Goal: Task Accomplishment & Management: Complete application form

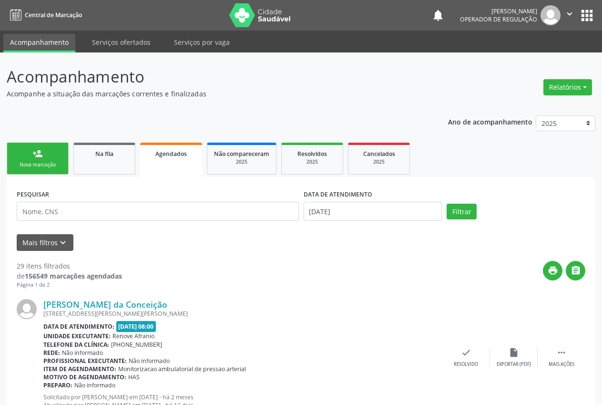
click at [44, 159] on link "person_add Nova marcação" at bounding box center [38, 159] width 62 height 32
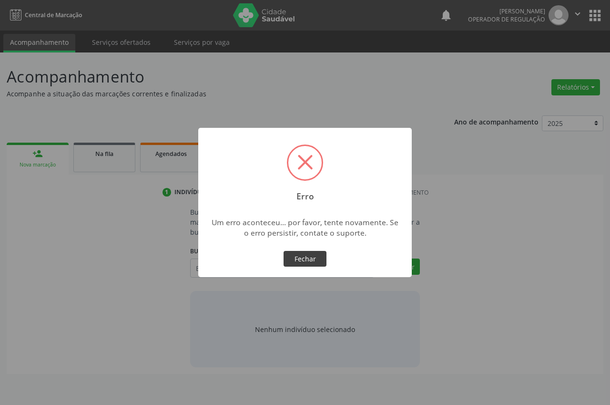
click at [324, 263] on button "Fechar" at bounding box center [305, 259] width 43 height 16
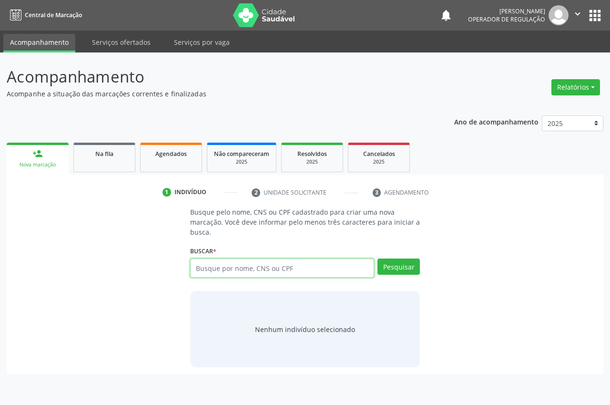
click at [242, 270] on input "text" at bounding box center [282, 267] width 184 height 19
type input "703601057590030"
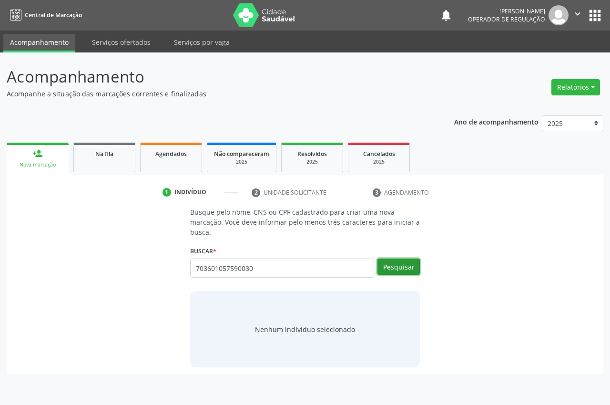
click at [389, 263] on button "Pesquisar" at bounding box center [399, 266] width 42 height 16
click at [398, 269] on button "Pesquisar" at bounding box center [399, 266] width 42 height 16
drag, startPoint x: 254, startPoint y: 267, endPoint x: 163, endPoint y: 262, distance: 91.2
click at [163, 262] on div "Busque pelo nome, CNS ou CPF cadastrado para criar uma nova marcação. Você deve…" at bounding box center [304, 287] width 583 height 160
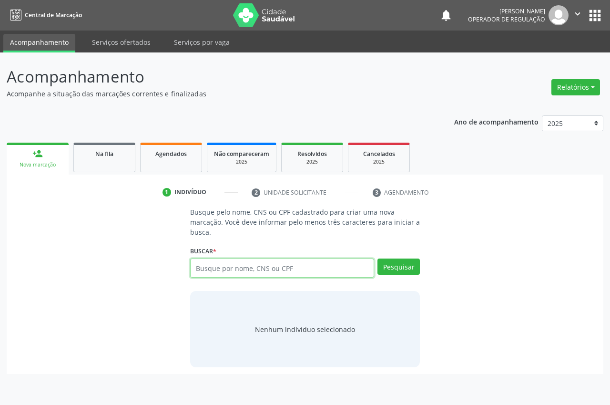
paste input "703601057590030"
type input "703601057590030"
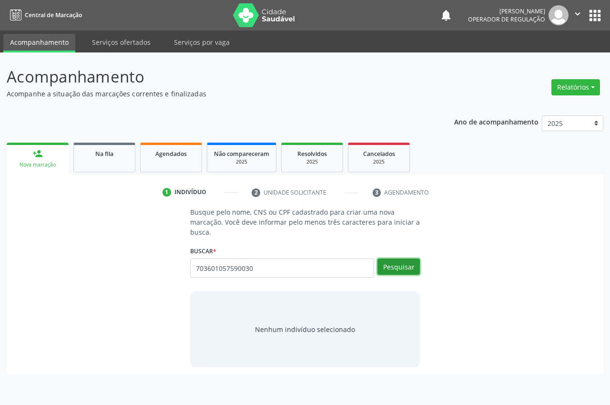
click at [412, 269] on button "Pesquisar" at bounding box center [399, 266] width 42 height 16
type input "703601057590030"
click at [400, 270] on button "Pesquisar" at bounding box center [399, 266] width 42 height 16
type input "703601057590030"
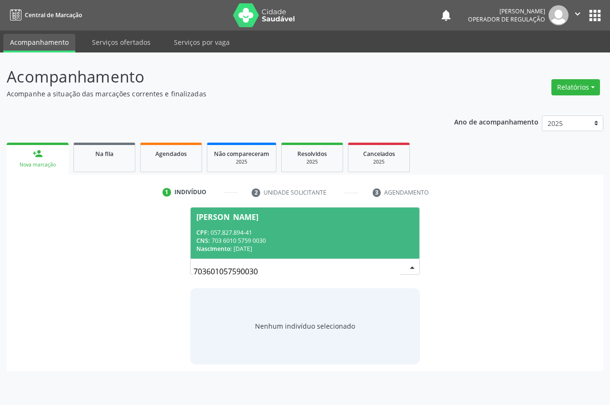
click at [316, 238] on div "CNS: 703 6010 5759 0030" at bounding box center [304, 240] width 217 height 8
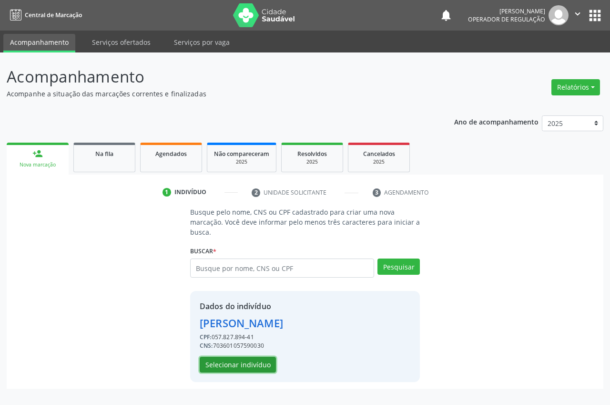
click at [243, 359] on button "Selecionar indivíduo" at bounding box center [238, 365] width 76 height 16
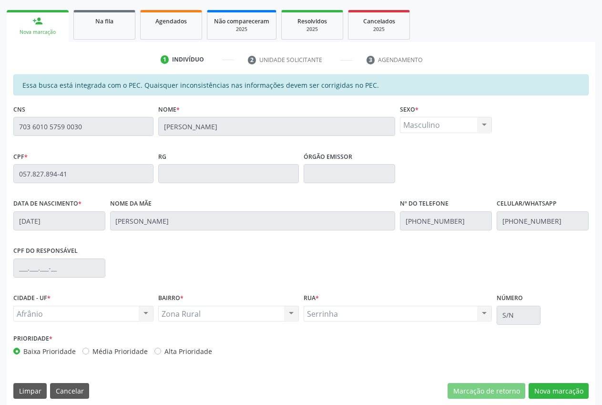
scroll to position [140, 0]
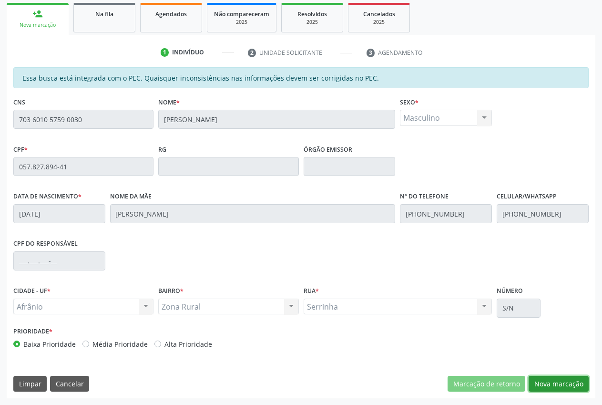
click at [558, 388] on button "Nova marcação" at bounding box center [559, 384] width 60 height 16
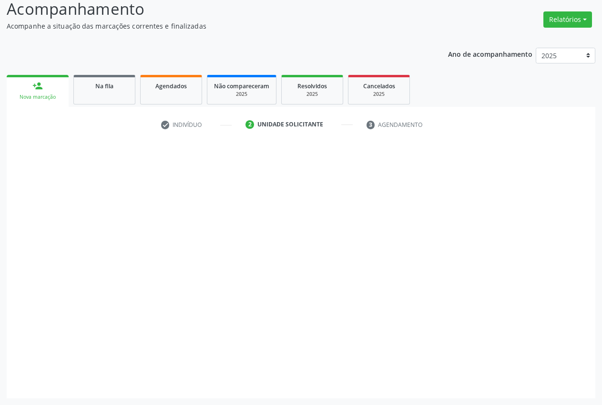
scroll to position [68, 0]
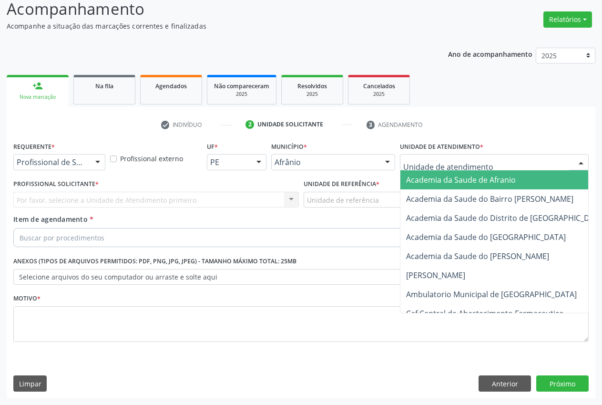
click at [561, 163] on div at bounding box center [494, 162] width 189 height 16
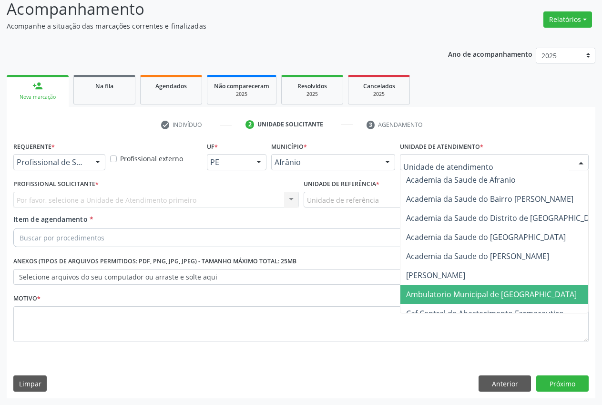
click at [454, 290] on span "Ambulatorio Municipal de [GEOGRAPHIC_DATA]" at bounding box center [491, 294] width 171 height 10
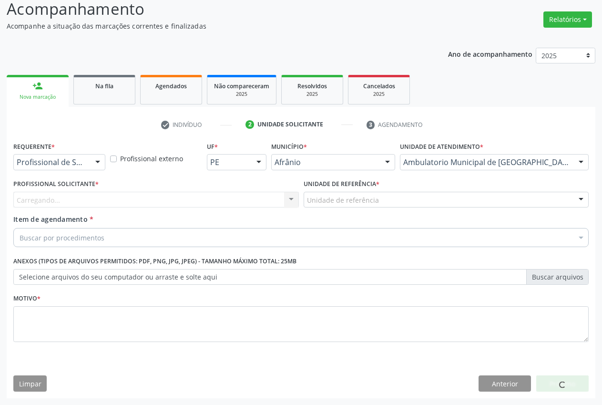
click at [398, 196] on div "Unidade de referência" at bounding box center [447, 200] width 286 height 16
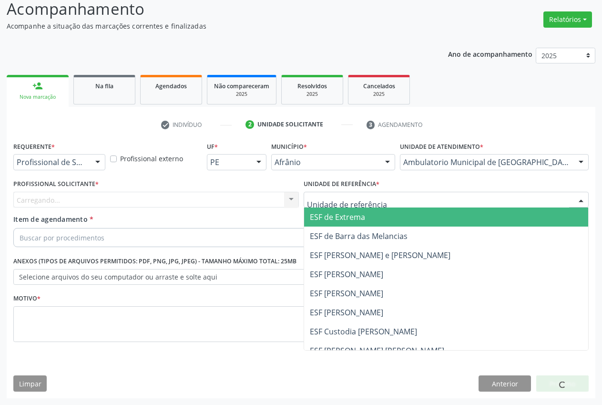
drag, startPoint x: 371, startPoint y: 215, endPoint x: 302, endPoint y: 203, distance: 70.2
click at [370, 215] on span "ESF de Extrema" at bounding box center [446, 216] width 285 height 19
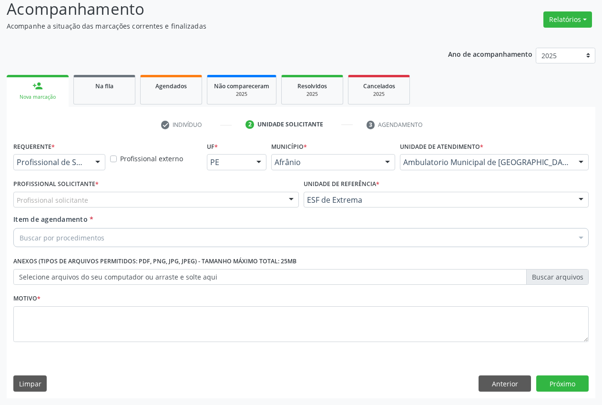
click at [275, 197] on div "Profissional solicitante" at bounding box center [156, 200] width 286 height 16
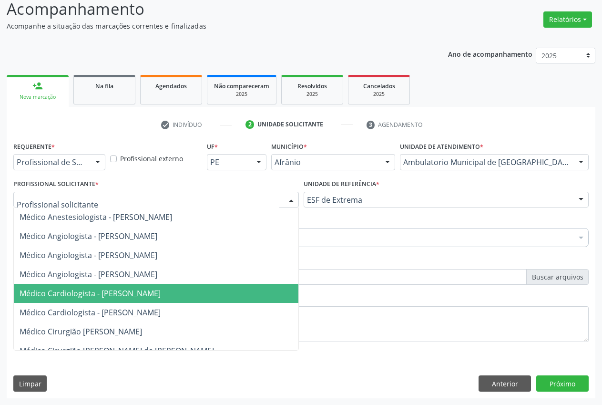
click at [97, 288] on span "Médico Cardiologista - [PERSON_NAME]" at bounding box center [90, 293] width 141 height 10
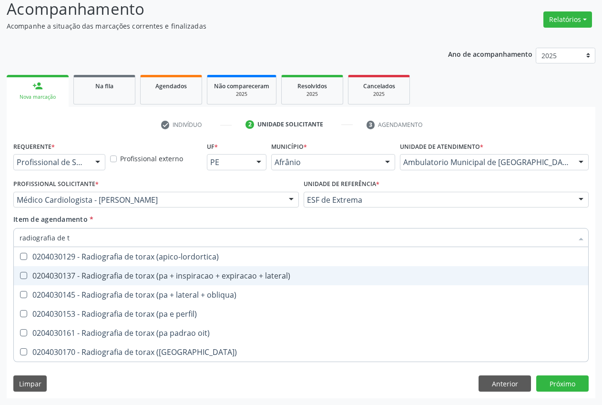
type input "radiografia de to"
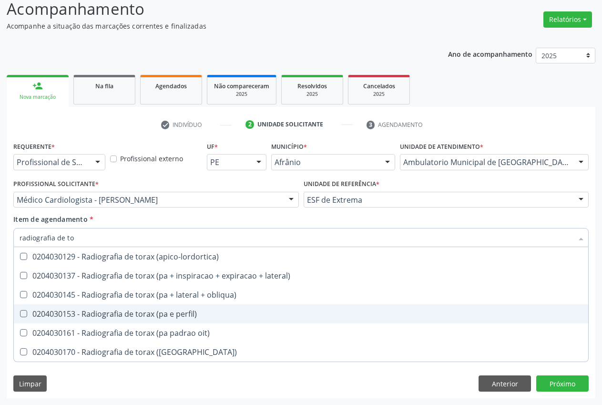
click at [56, 310] on div "0204030153 - Radiografia de torax (pa e perfil)" at bounding box center [301, 314] width 563 height 8
checkbox perfil\) "true"
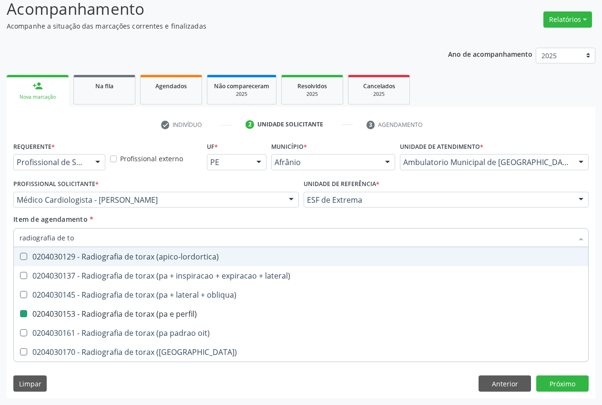
click at [106, 221] on div "Item de agendamento * radiografia de to Desfazer seleção 0204030129 - Radiograf…" at bounding box center [300, 229] width 575 height 30
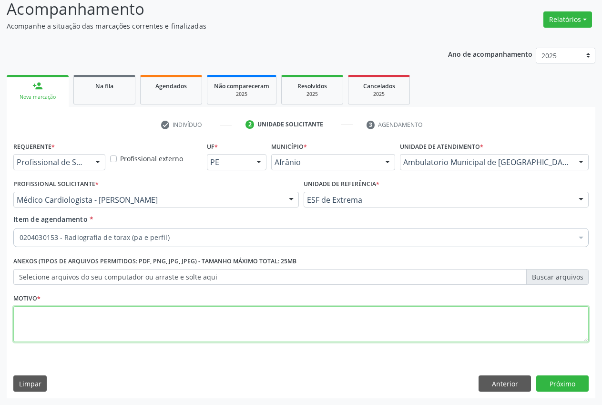
click at [86, 316] on textarea at bounding box center [300, 324] width 575 height 36
type textarea "."
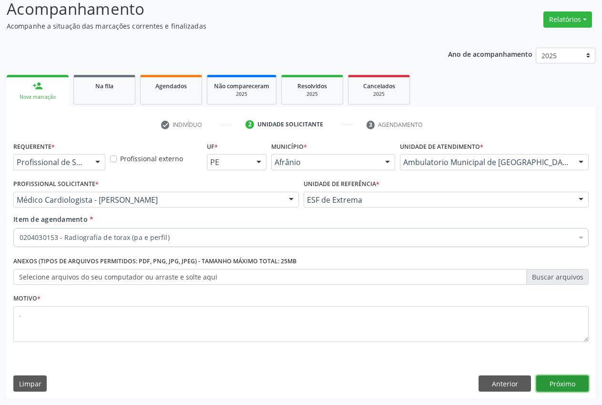
click at [562, 384] on button "Próximo" at bounding box center [562, 383] width 52 height 16
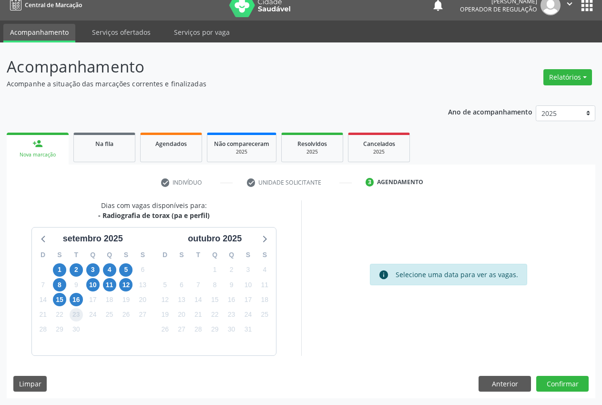
click at [74, 308] on span "23" at bounding box center [76, 314] width 13 height 13
click at [75, 302] on span "16" at bounding box center [76, 299] width 13 height 13
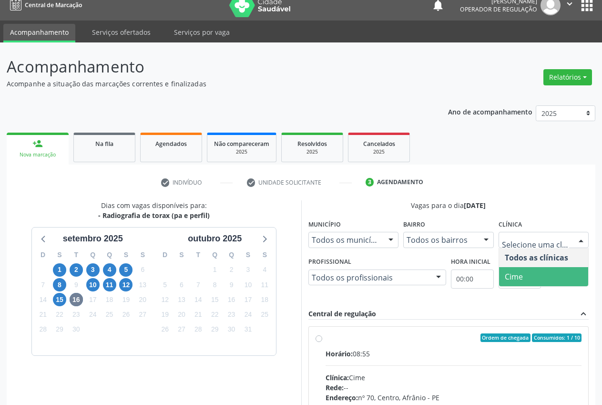
click at [551, 274] on span "Cime" at bounding box center [544, 276] width 90 height 19
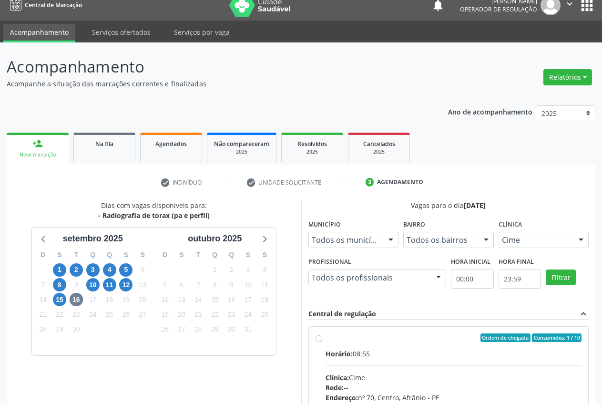
click at [327, 344] on label "Ordem de chegada Consumidos: 1 / 10 Horário: 08:55 Clínica: Cime Rede: -- Ender…" at bounding box center [454, 406] width 256 height 146
click at [322, 342] on input "Ordem de chegada Consumidos: 1 / 10 Horário: 08:55 Clínica: Cime Rede: -- Ender…" at bounding box center [319, 337] width 7 height 9
radio input "true"
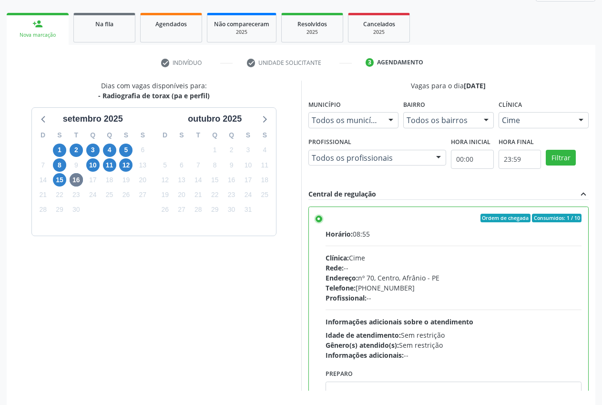
scroll to position [165, 0]
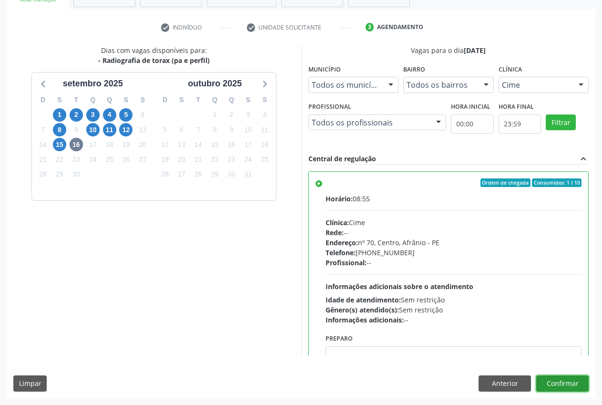
click at [556, 376] on button "Confirmar" at bounding box center [562, 383] width 52 height 16
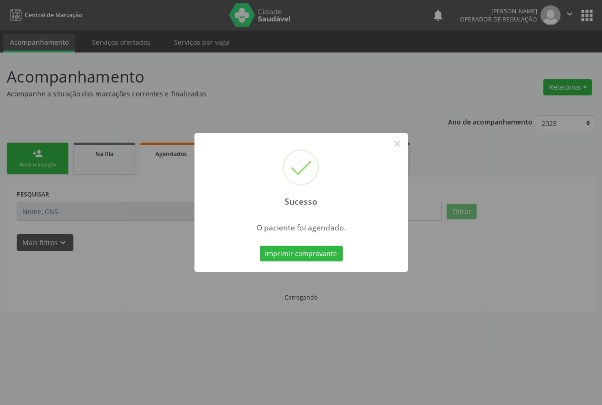
scroll to position [0, 0]
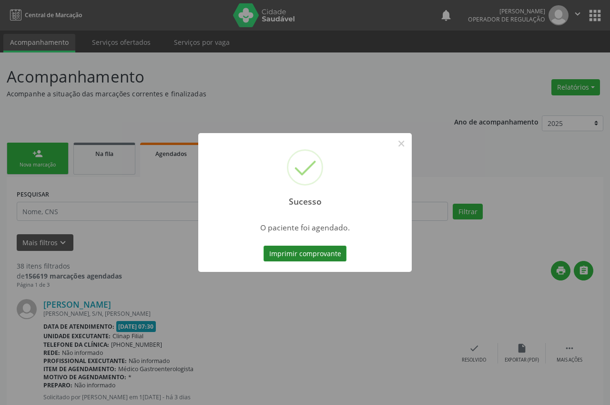
click at [329, 255] on button "Imprimir comprovante" at bounding box center [305, 253] width 83 height 16
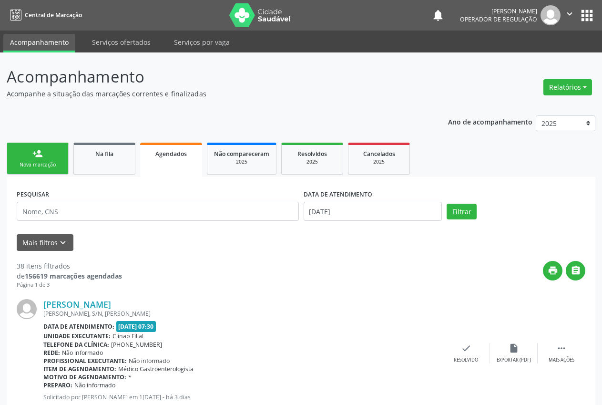
click at [30, 163] on div "Nova marcação" at bounding box center [38, 164] width 48 height 7
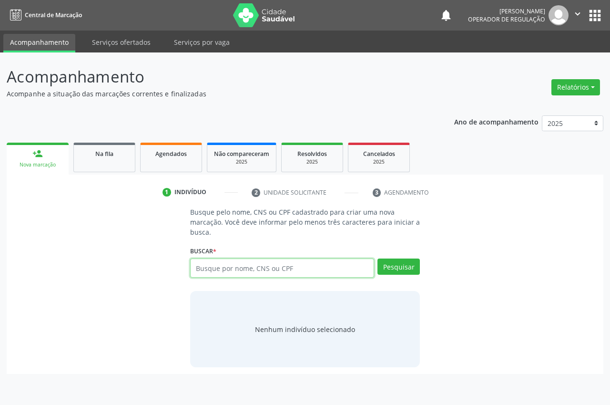
click at [292, 267] on input "text" at bounding box center [282, 267] width 184 height 19
type input "700008398037401"
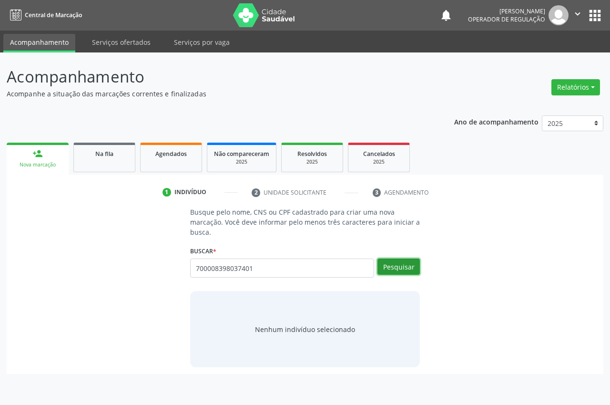
click at [394, 270] on button "Pesquisar" at bounding box center [399, 266] width 42 height 16
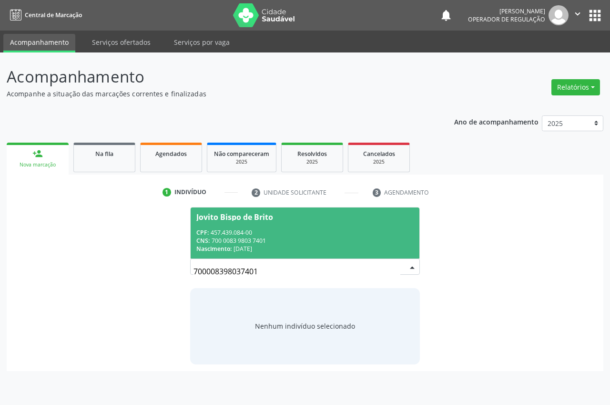
click at [295, 249] on div "Nascimento: [DATE]" at bounding box center [304, 249] width 217 height 8
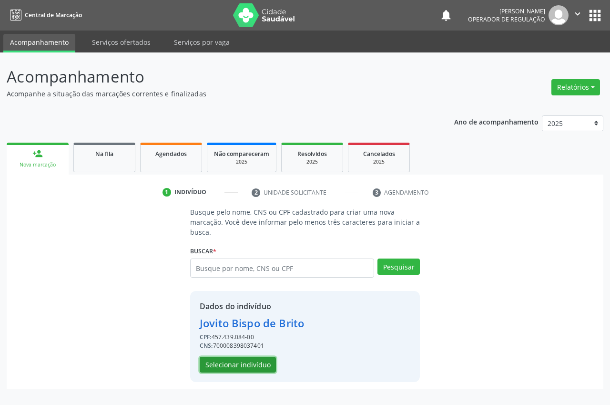
click at [257, 368] on button "Selecionar indivíduo" at bounding box center [238, 365] width 76 height 16
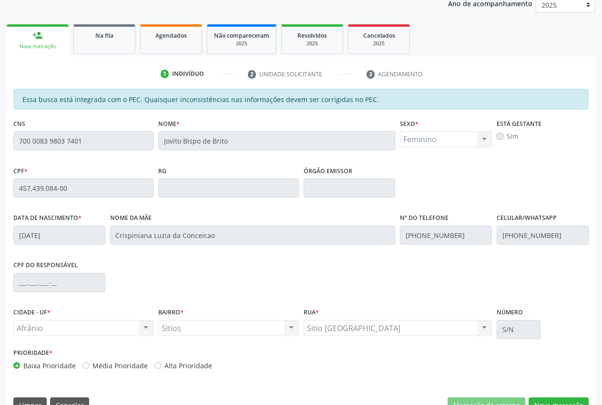
scroll to position [140, 0]
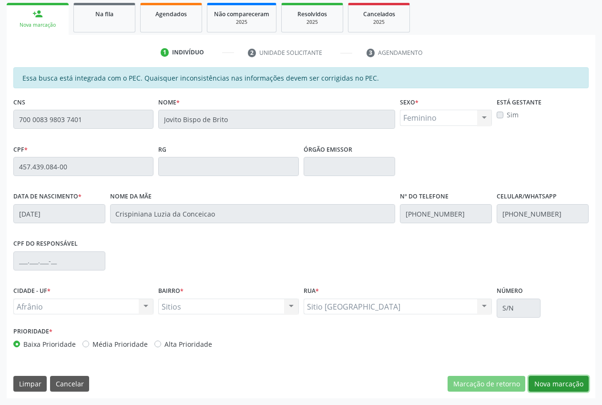
click at [578, 385] on button "Nova marcação" at bounding box center [559, 384] width 60 height 16
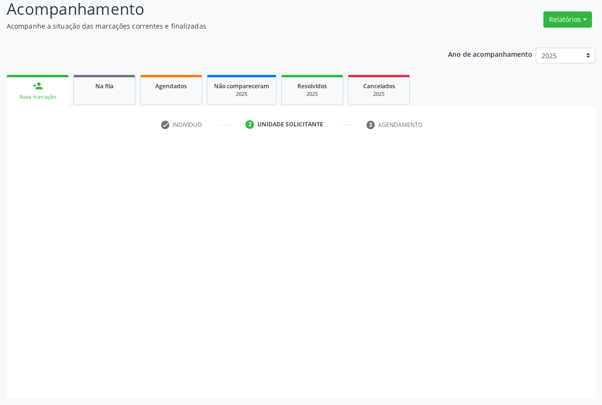
scroll to position [68, 0]
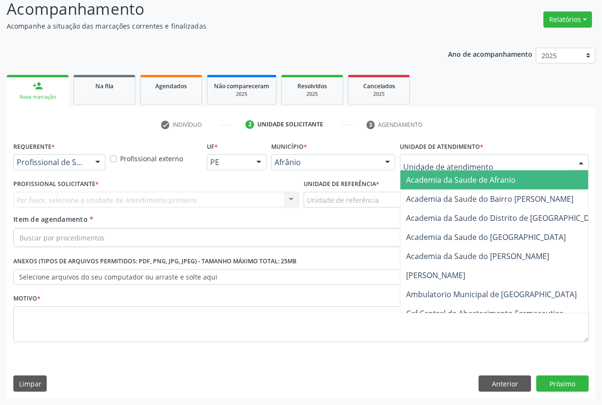
click at [546, 169] on div at bounding box center [494, 162] width 189 height 16
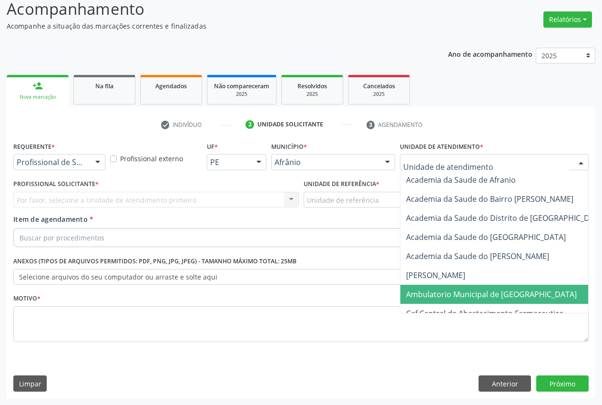
click at [508, 289] on span "Ambulatorio Municipal de [GEOGRAPHIC_DATA]" at bounding box center [491, 294] width 171 height 10
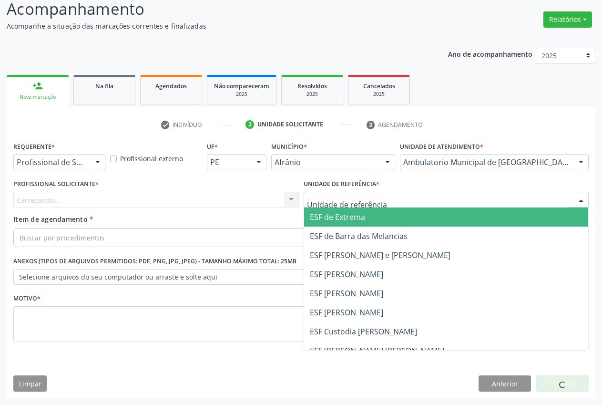
click at [396, 198] on div at bounding box center [447, 200] width 286 height 16
click at [385, 215] on span "ESF de Extrema" at bounding box center [446, 216] width 285 height 19
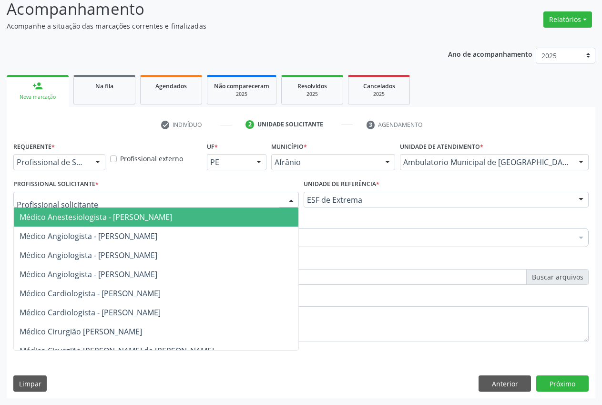
click at [281, 200] on div at bounding box center [156, 200] width 286 height 16
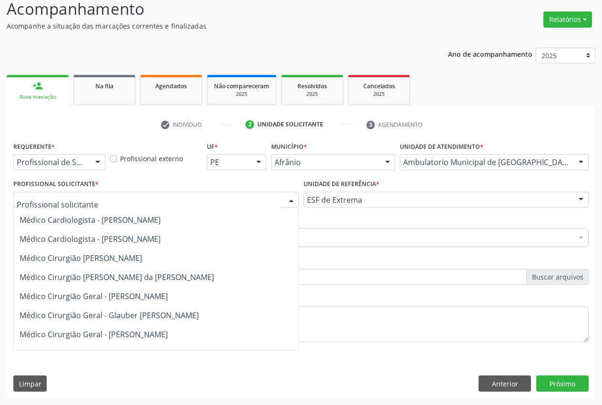
scroll to position [0, 0]
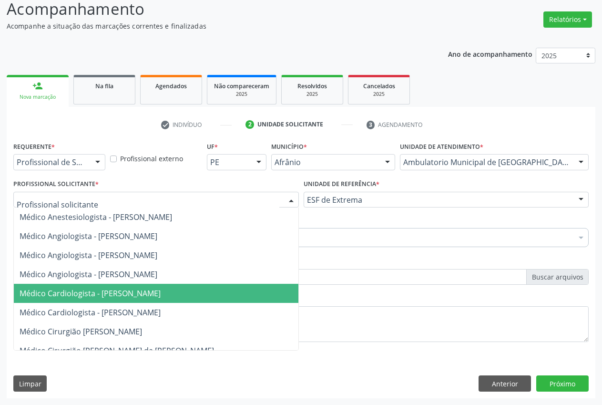
click at [161, 292] on span "Médico Cardiologista - [PERSON_NAME]" at bounding box center [90, 293] width 141 height 10
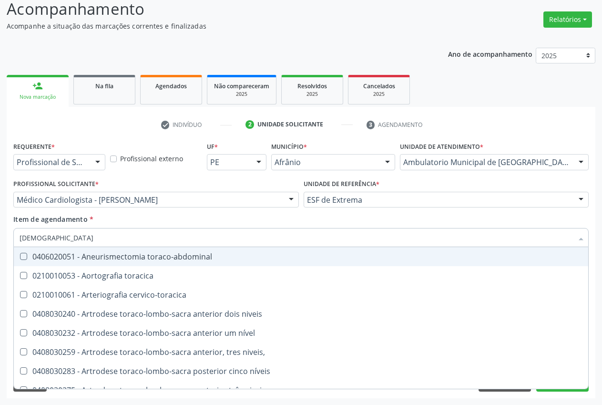
type input "torax"
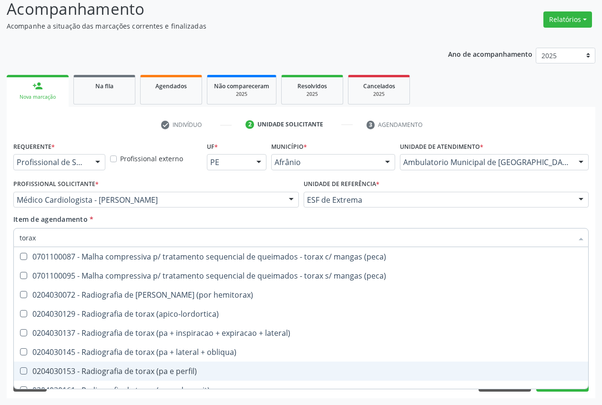
click at [144, 374] on div "0204030153 - Radiografia de torax (pa e perfil)" at bounding box center [301, 371] width 563 height 8
checkbox perfil\) "true"
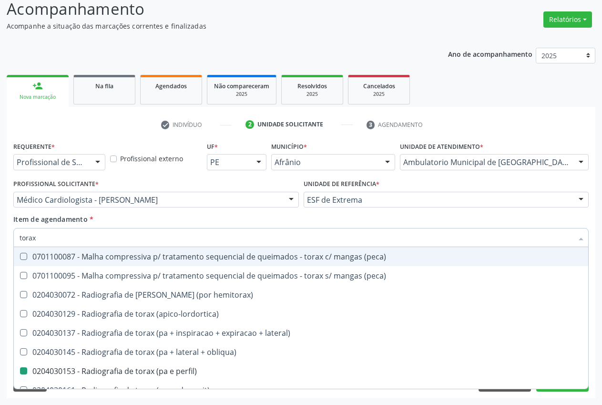
click at [129, 219] on div "Item de agendamento * torax Desfazer seleção 0701100087 - Malha compressiva p/ …" at bounding box center [300, 229] width 575 height 30
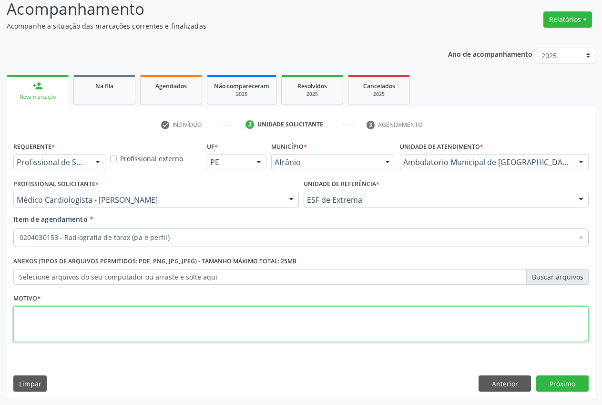
click at [153, 333] on textarea at bounding box center [300, 324] width 575 height 36
type textarea ","
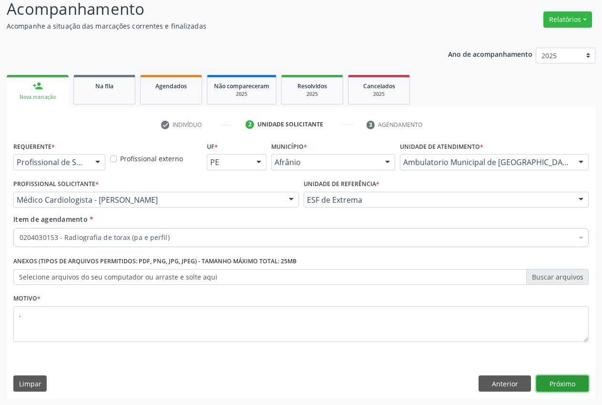
click at [578, 388] on button "Próximo" at bounding box center [562, 383] width 52 height 16
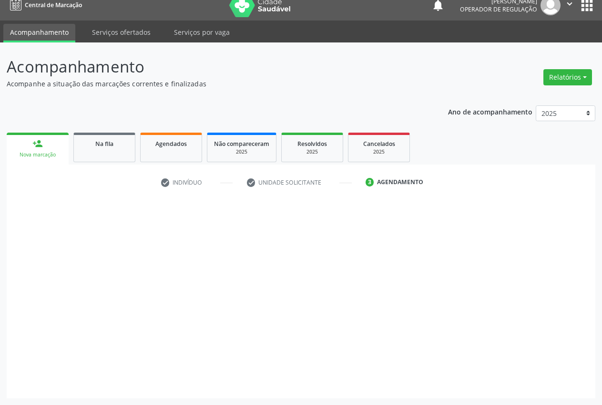
scroll to position [10, 0]
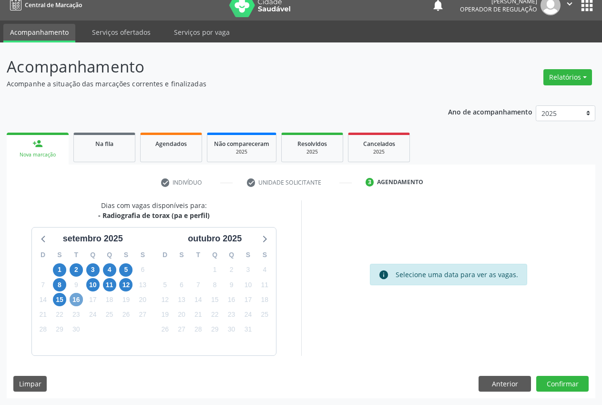
click at [80, 297] on span "16" at bounding box center [76, 299] width 13 height 13
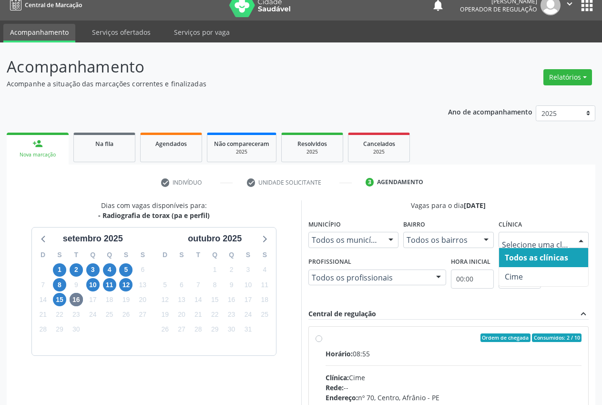
click at [575, 243] on div at bounding box center [581, 240] width 14 height 16
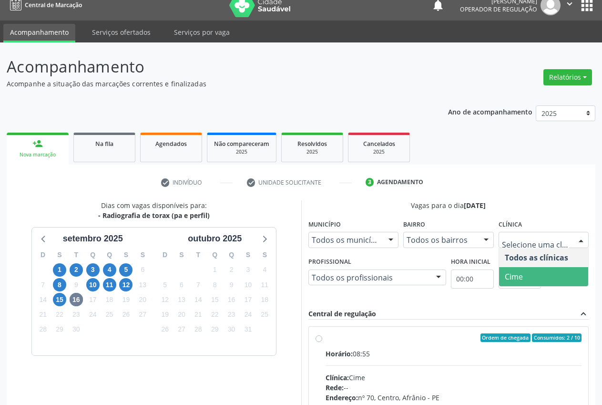
click at [554, 276] on span "Cime" at bounding box center [544, 276] width 90 height 19
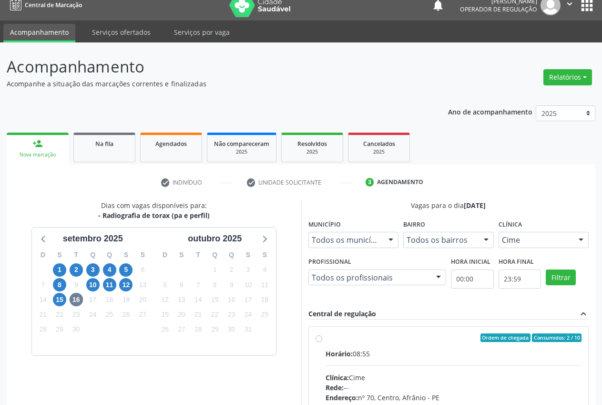
click at [348, 344] on label "Ordem de chegada Consumidos: 2 / 10 Horário: 08:55 Clínica: Cime Rede: -- Ender…" at bounding box center [454, 406] width 256 height 146
click at [322, 342] on input "Ordem de chegada Consumidos: 2 / 10 Horário: 08:55 Clínica: Cime Rede: -- Ender…" at bounding box center [319, 337] width 7 height 9
radio input "true"
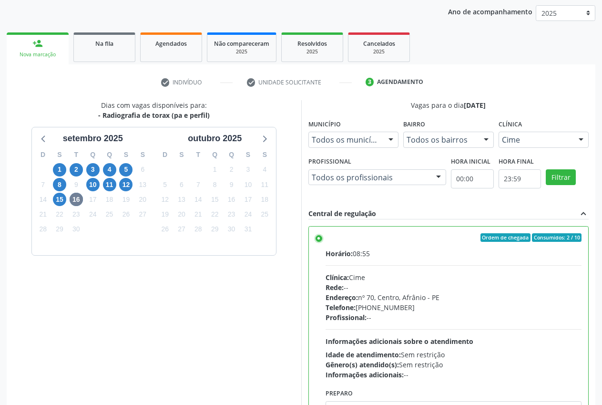
scroll to position [165, 0]
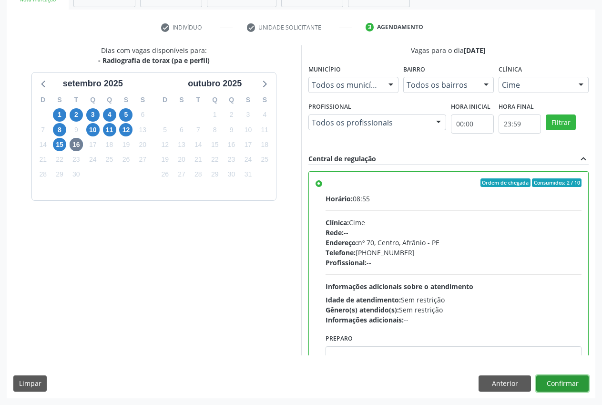
click at [569, 379] on button "Confirmar" at bounding box center [562, 383] width 52 height 16
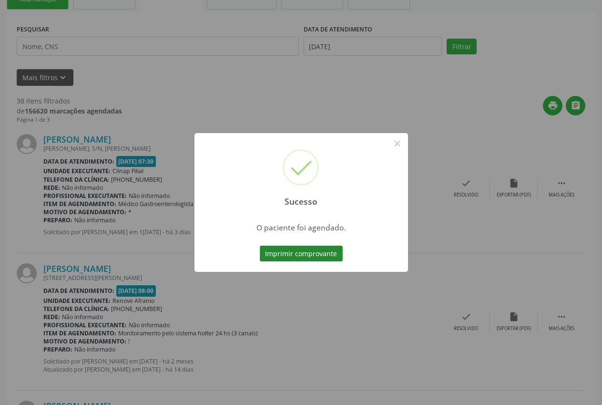
scroll to position [0, 0]
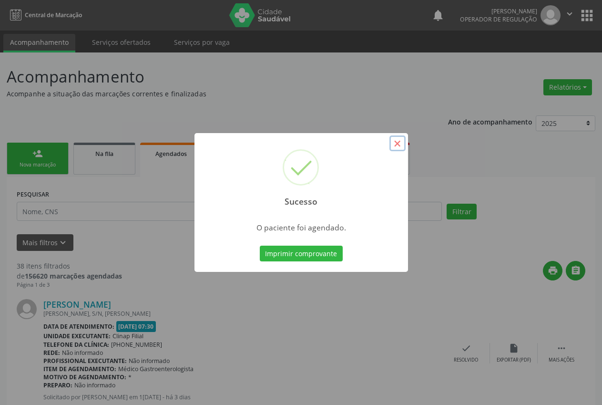
click at [396, 144] on button "×" at bounding box center [397, 143] width 16 height 16
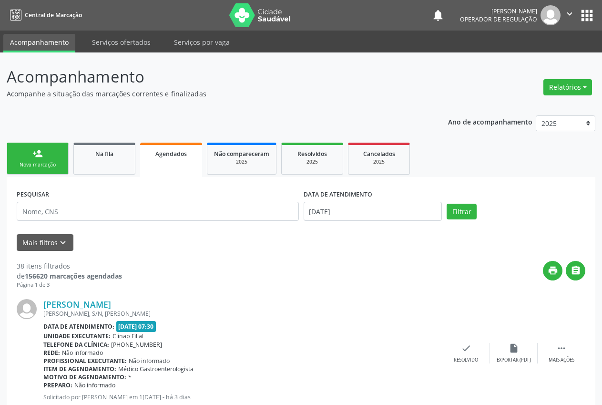
drag, startPoint x: 41, startPoint y: 135, endPoint x: 29, endPoint y: 164, distance: 31.0
click at [29, 164] on div "Nova marcação" at bounding box center [38, 164] width 48 height 7
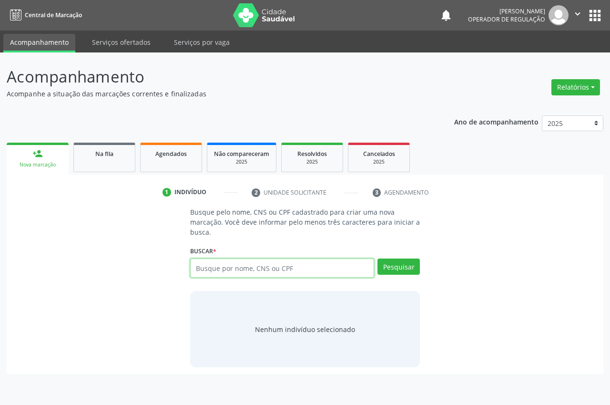
click at [276, 270] on input "text" at bounding box center [282, 267] width 184 height 19
type input "700902991173595"
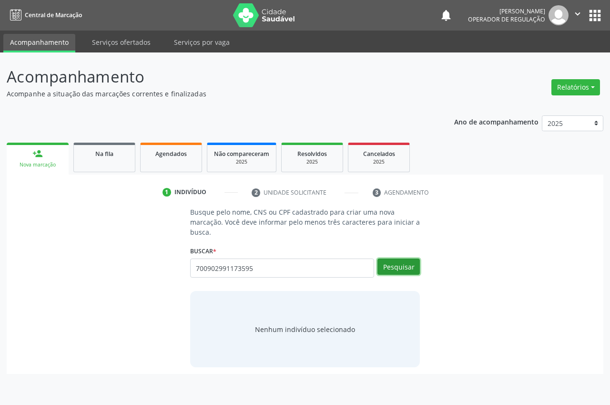
click at [407, 267] on button "Pesquisar" at bounding box center [399, 266] width 42 height 16
type input "700902991173595"
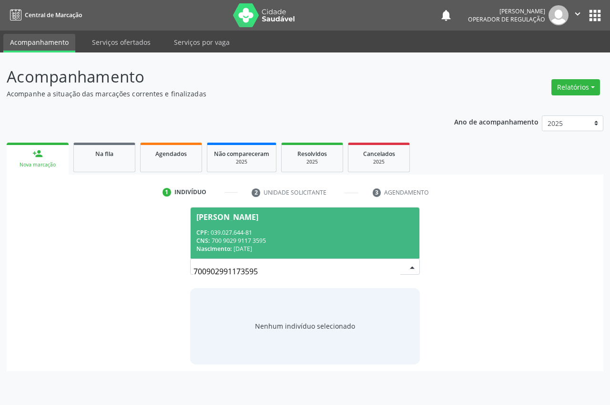
click at [324, 230] on div "CPF: 039.027.644-81" at bounding box center [304, 232] width 217 height 8
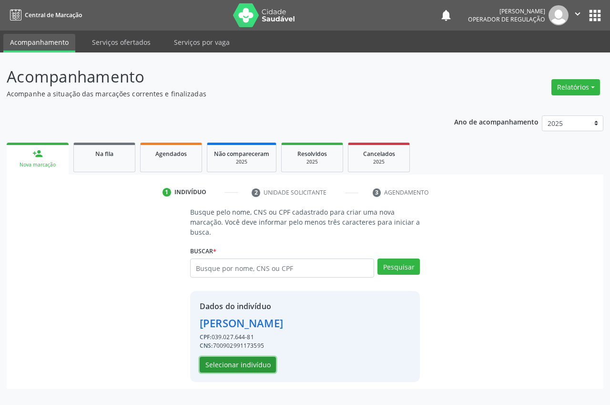
click at [245, 364] on button "Selecionar indivíduo" at bounding box center [238, 365] width 76 height 16
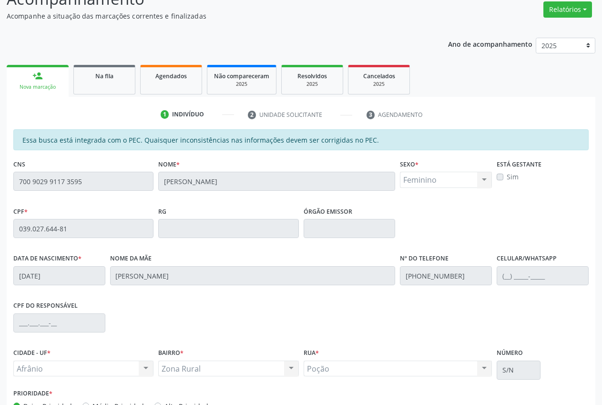
scroll to position [140, 0]
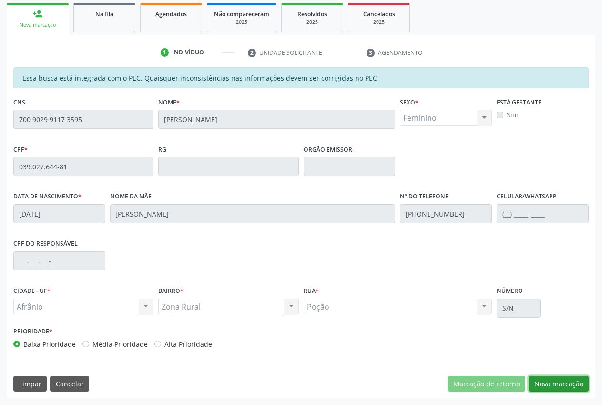
click at [570, 385] on button "Nova marcação" at bounding box center [559, 384] width 60 height 16
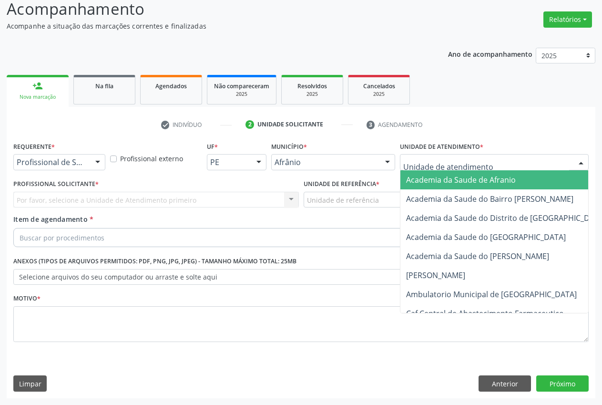
click at [506, 159] on div at bounding box center [494, 162] width 189 height 16
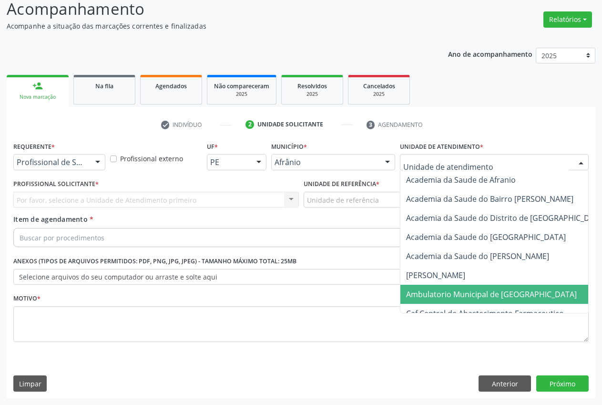
click at [454, 292] on span "Ambulatorio Municipal de [GEOGRAPHIC_DATA]" at bounding box center [491, 294] width 171 height 10
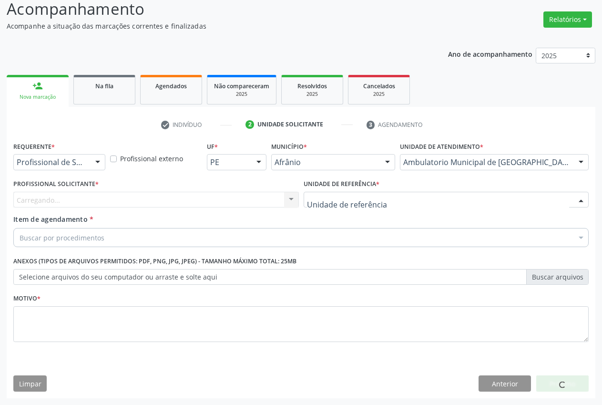
click at [386, 202] on div at bounding box center [447, 200] width 286 height 16
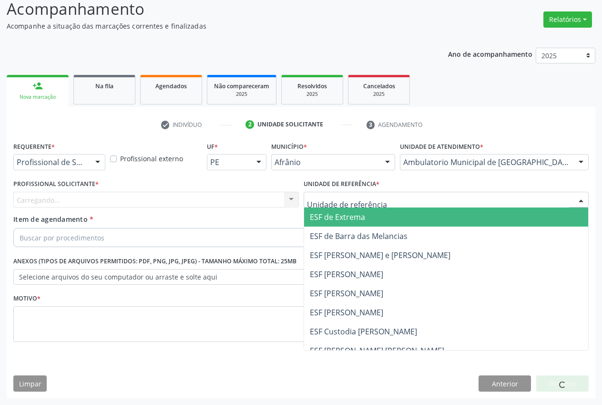
click at [374, 224] on span "ESF de Extrema" at bounding box center [446, 216] width 285 height 19
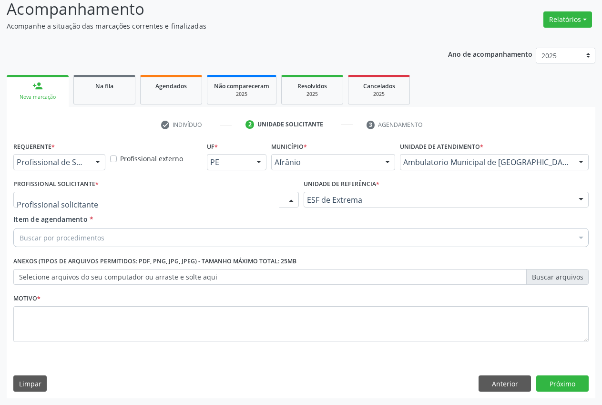
click at [276, 205] on div at bounding box center [156, 200] width 286 height 16
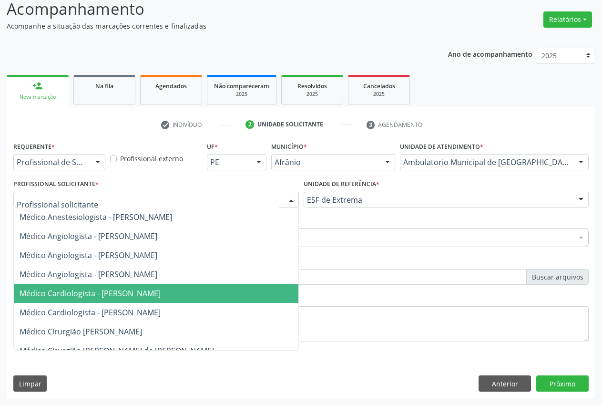
click at [161, 296] on span "Médico Cardiologista - [PERSON_NAME]" at bounding box center [90, 293] width 141 height 10
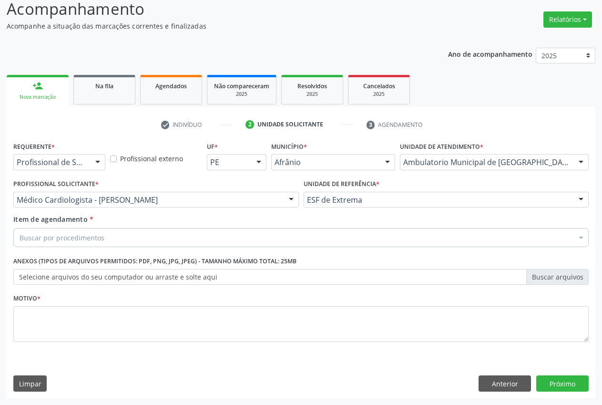
click at [131, 237] on div "Buscar por procedimentos" at bounding box center [300, 237] width 575 height 19
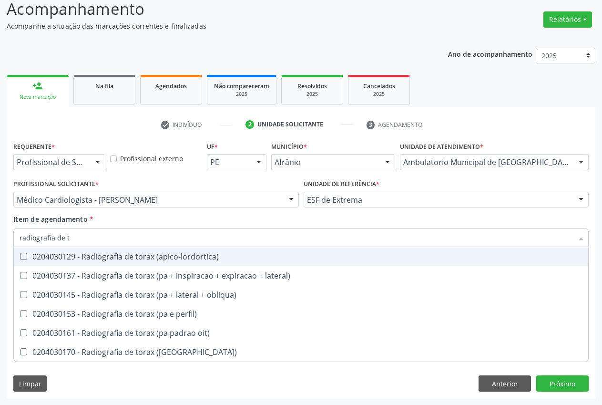
type input "radiografia de to"
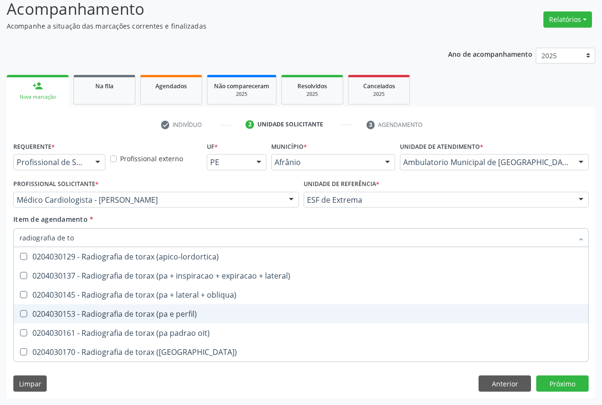
click at [153, 315] on div "0204030153 - Radiografia de torax (pa e perfil)" at bounding box center [301, 314] width 563 height 8
checkbox perfil\) "true"
click at [176, 214] on div "Requerente * Profissional de Saúde Profissional de Saúde Paciente Nenhum result…" at bounding box center [300, 247] width 575 height 216
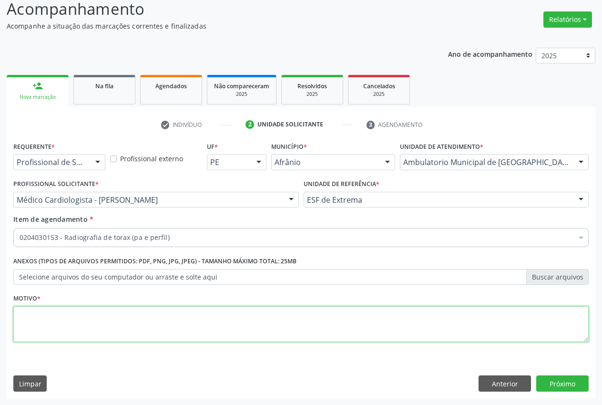
click at [169, 321] on textarea at bounding box center [300, 324] width 575 height 36
type textarea ","
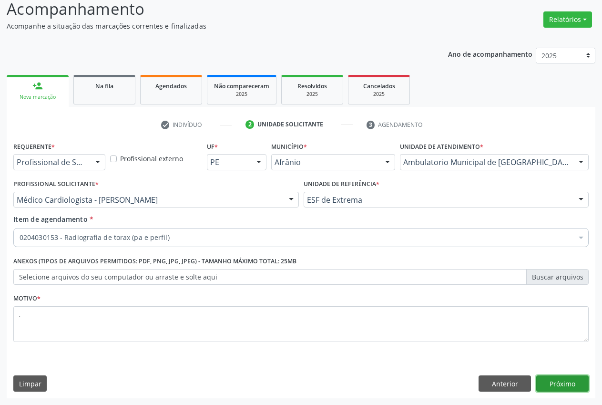
click at [569, 387] on button "Próximo" at bounding box center [562, 383] width 52 height 16
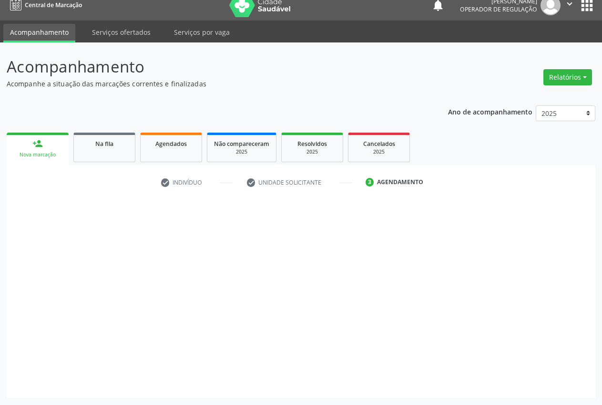
scroll to position [10, 0]
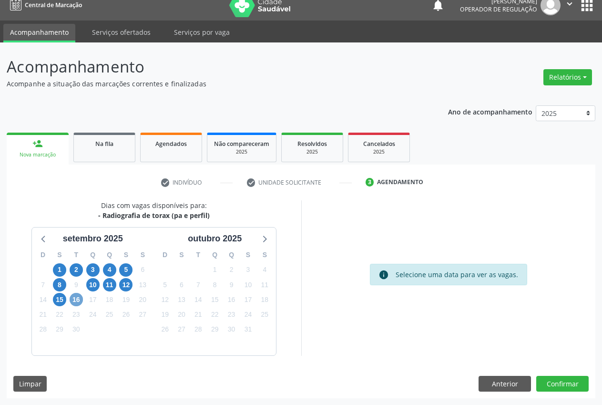
click at [76, 301] on span "16" at bounding box center [76, 299] width 13 height 13
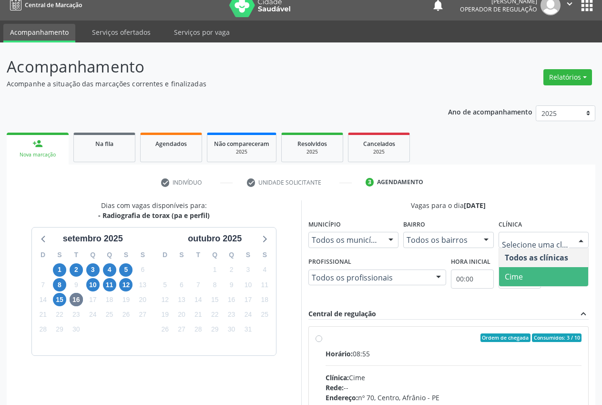
click at [554, 271] on span "Cime" at bounding box center [544, 276] width 90 height 19
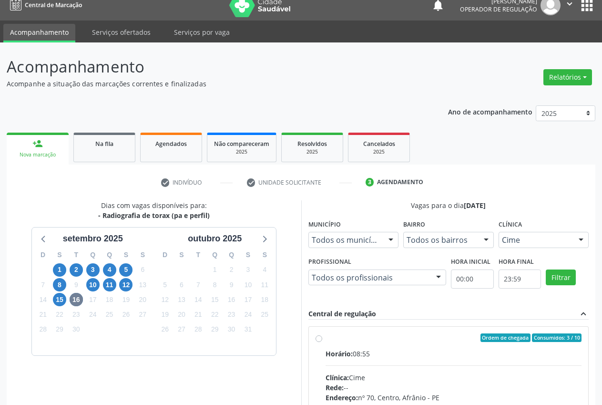
drag, startPoint x: 334, startPoint y: 332, endPoint x: 448, endPoint y: 262, distance: 134.4
click at [334, 331] on div "Ordem de chegada Consumidos: 3 / 10 Horário: 08:55 Clínica: Cime Rede: -- Ender…" at bounding box center [449, 407] width 280 height 160
radio input "true"
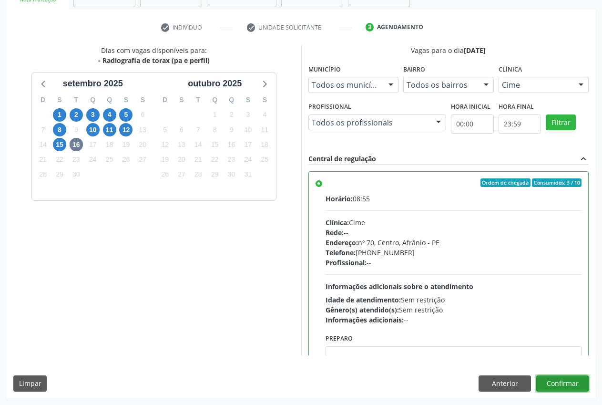
click at [569, 379] on button "Confirmar" at bounding box center [562, 383] width 52 height 16
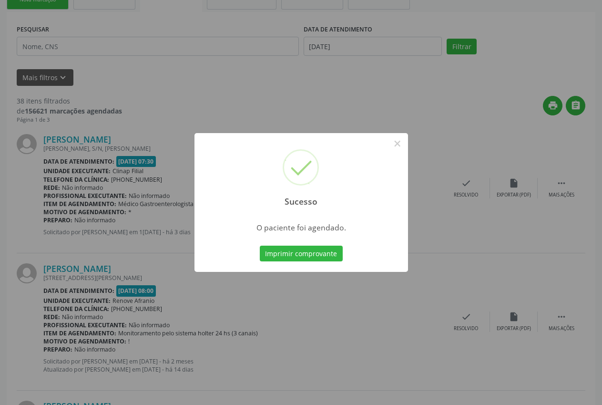
scroll to position [0, 0]
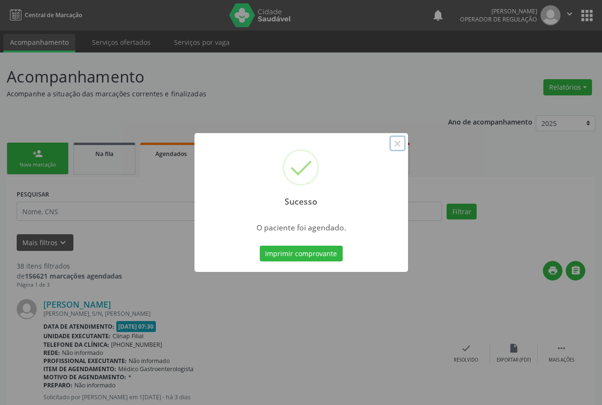
click at [402, 140] on button "×" at bounding box center [397, 143] width 16 height 16
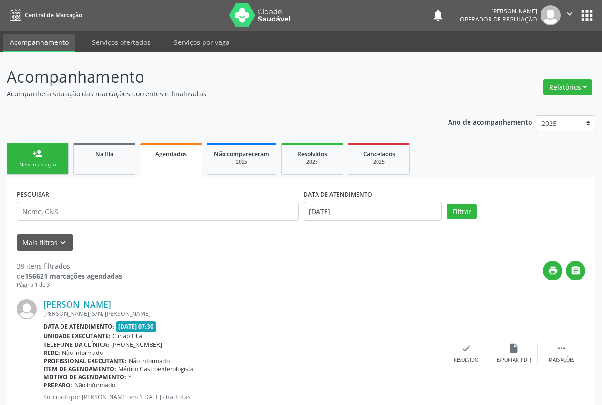
click at [40, 165] on div "Nova marcação" at bounding box center [38, 164] width 48 height 7
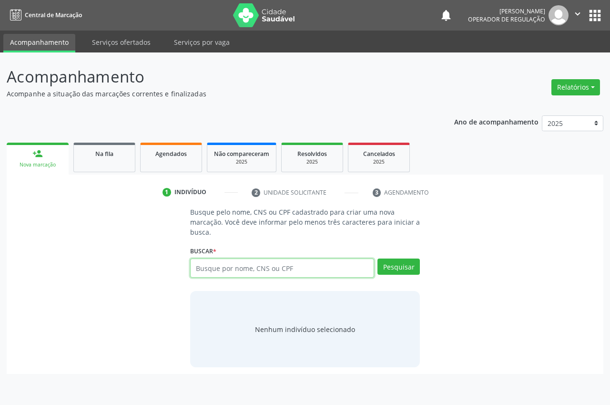
click at [237, 268] on input "text" at bounding box center [282, 267] width 184 height 19
type input "708205183880849"
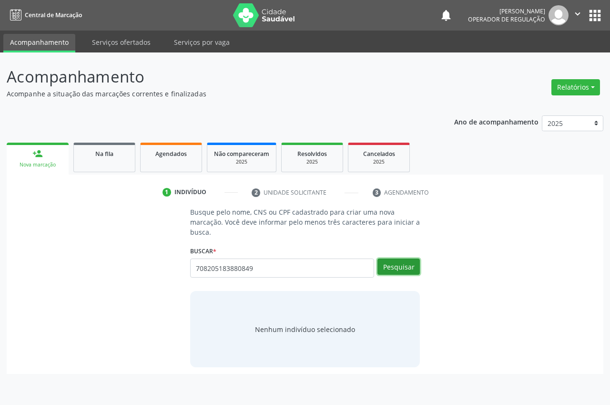
click at [398, 268] on button "Pesquisar" at bounding box center [399, 266] width 42 height 16
type input "708205183880849"
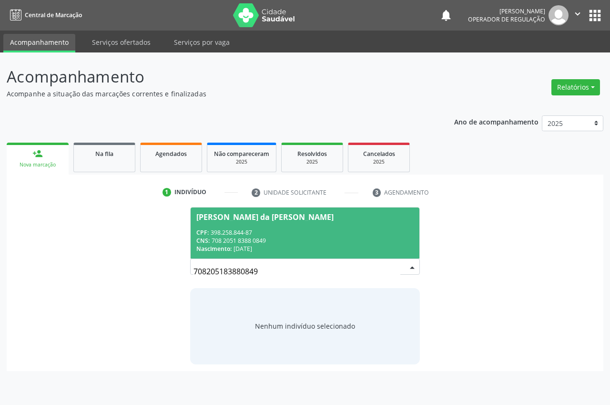
click at [362, 244] on div "CNS: 708 2051 8388 0849" at bounding box center [304, 240] width 217 height 8
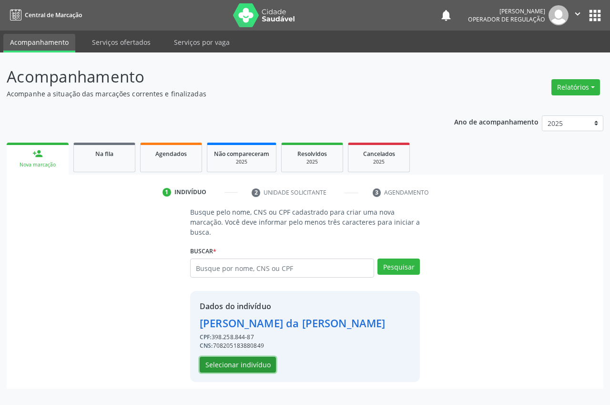
click at [254, 361] on button "Selecionar indivíduo" at bounding box center [238, 365] width 76 height 16
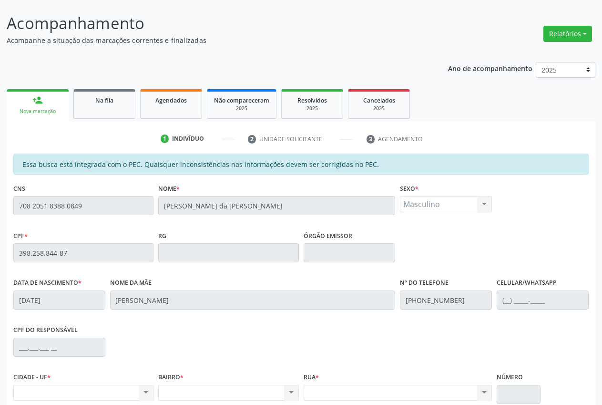
scroll to position [140, 0]
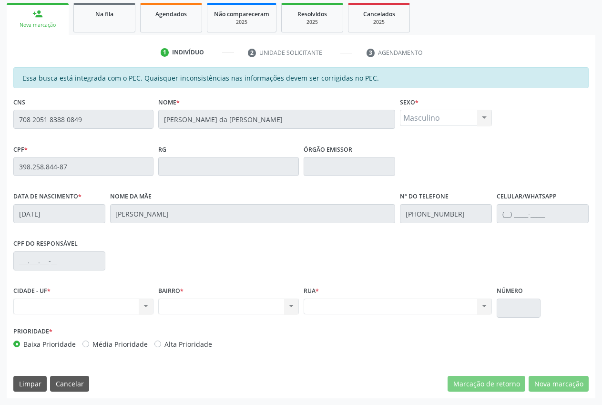
drag, startPoint x: 104, startPoint y: 116, endPoint x: 0, endPoint y: 116, distance: 104.4
click at [0, 116] on div "Acompanhamento Acompanhe a situação das marcações correntes e finalizadas Relat…" at bounding box center [301, 159] width 602 height 492
click at [43, 10] on link "person_add Nova marcação" at bounding box center [38, 19] width 62 height 32
click at [28, 20] on link "person_add Nova marcação" at bounding box center [38, 19] width 62 height 32
